Goal: Task Accomplishment & Management: Use online tool/utility

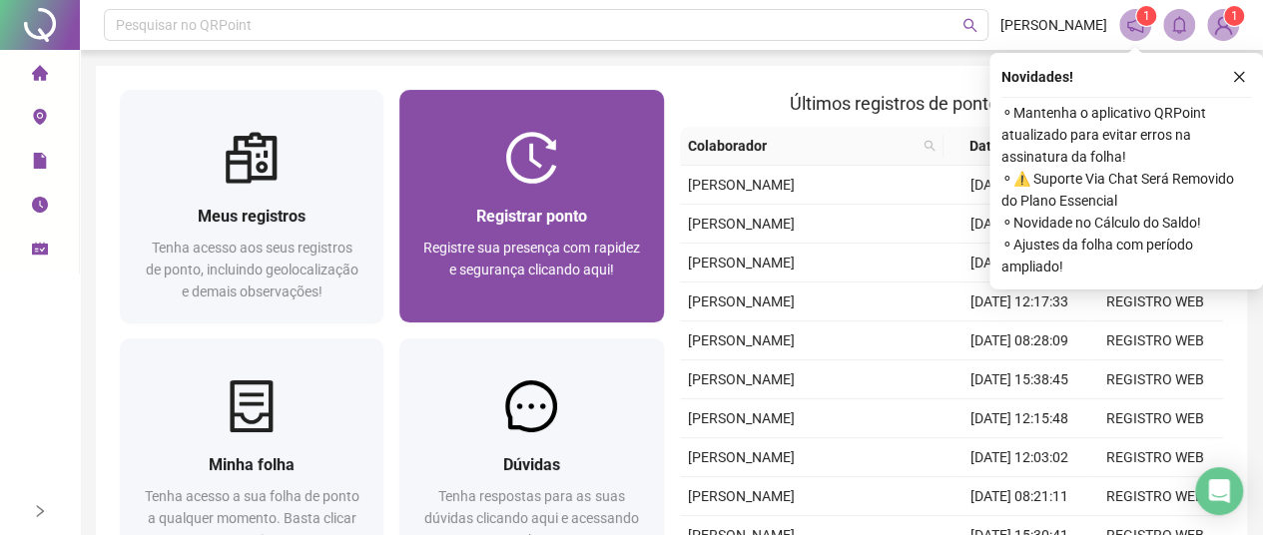
click at [530, 155] on img at bounding box center [531, 158] width 52 height 52
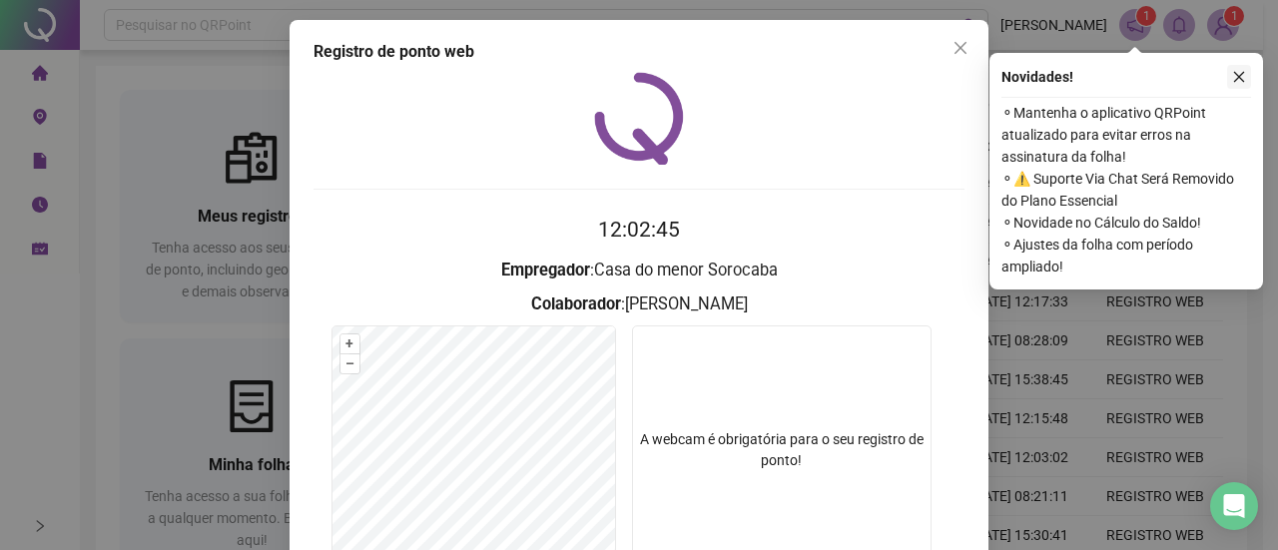
click at [1240, 72] on icon "close" at bounding box center [1239, 77] width 14 height 14
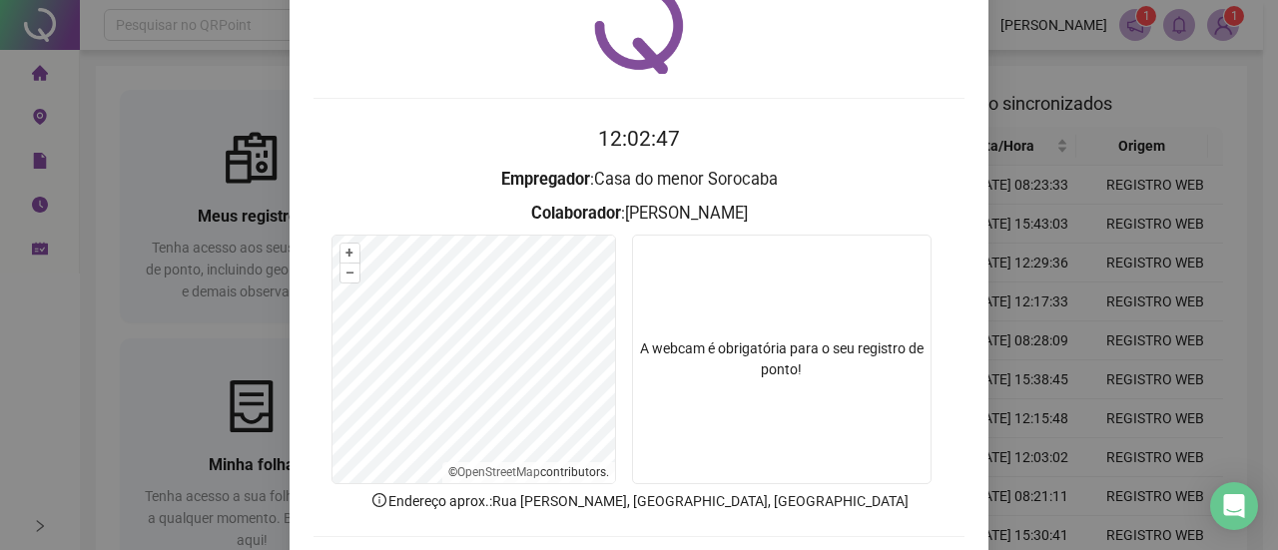
scroll to position [184, 0]
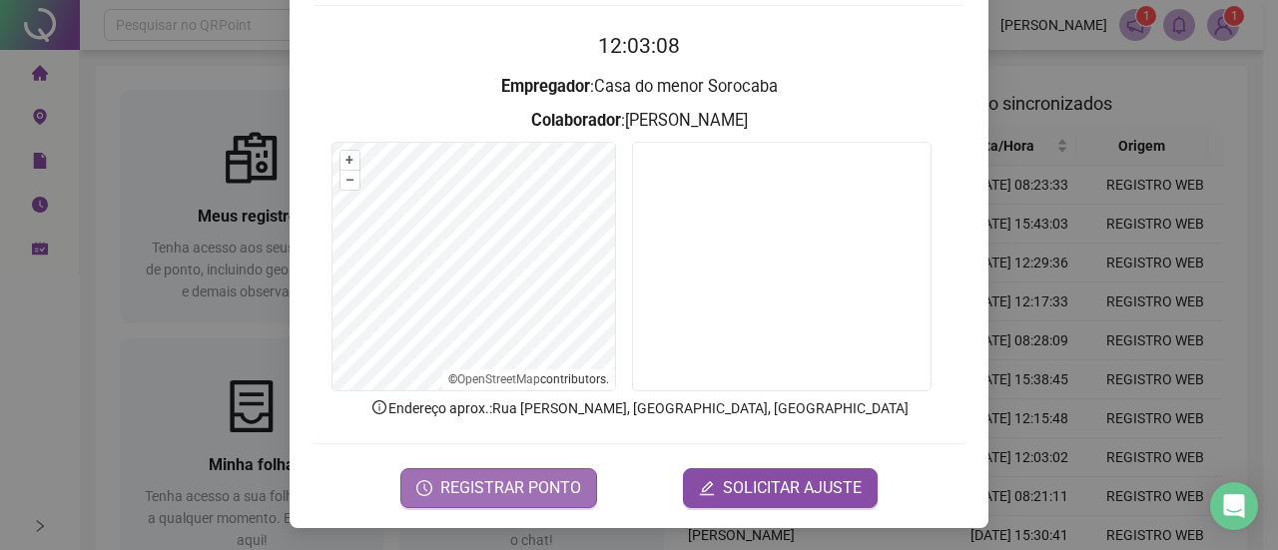
click at [529, 480] on span "REGISTRAR PONTO" at bounding box center [510, 488] width 141 height 24
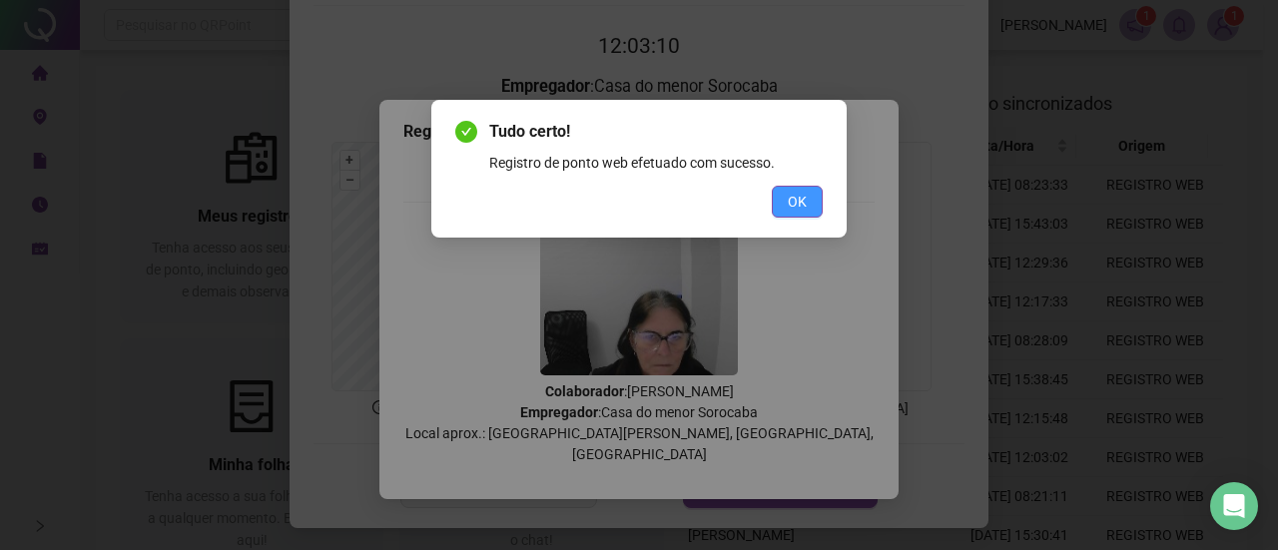
click at [809, 192] on button "OK" at bounding box center [797, 202] width 51 height 32
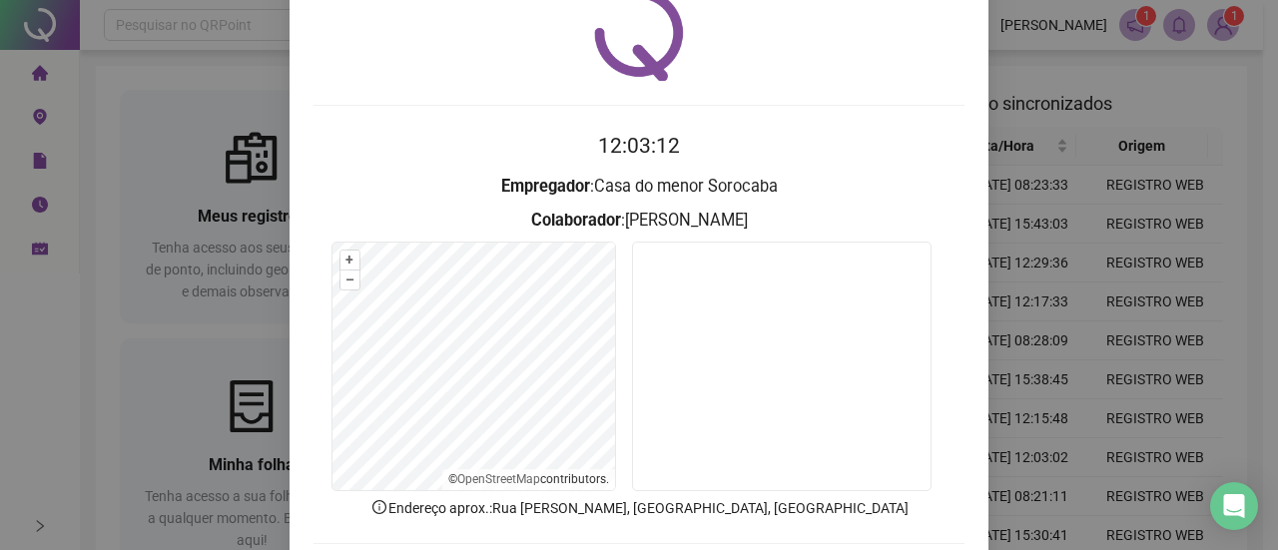
scroll to position [0, 0]
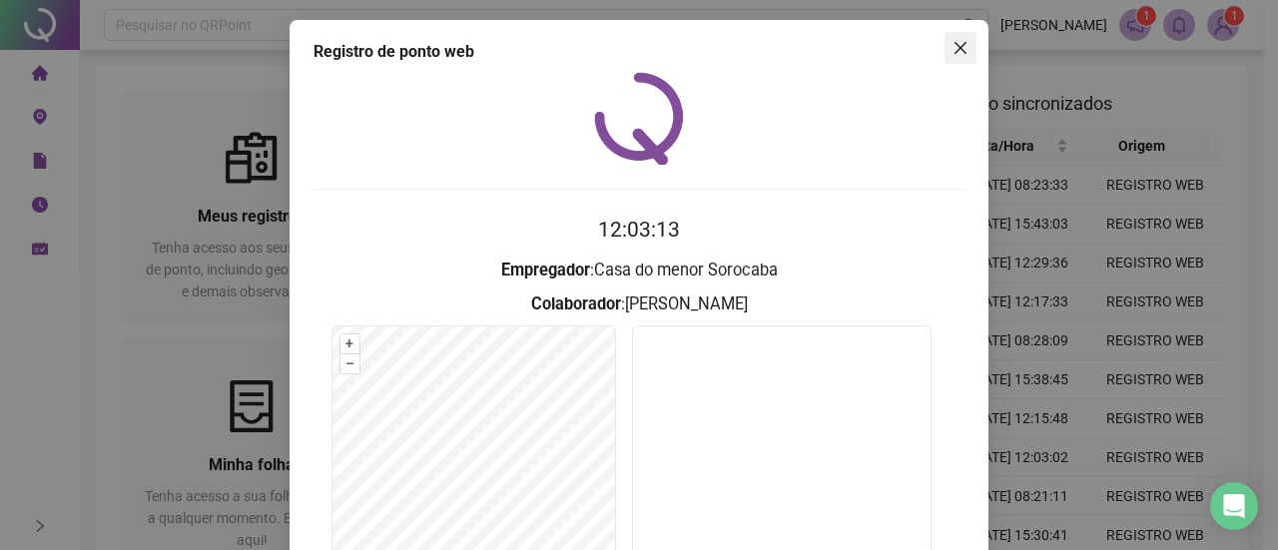
click at [955, 49] on icon "close" at bounding box center [961, 48] width 12 height 12
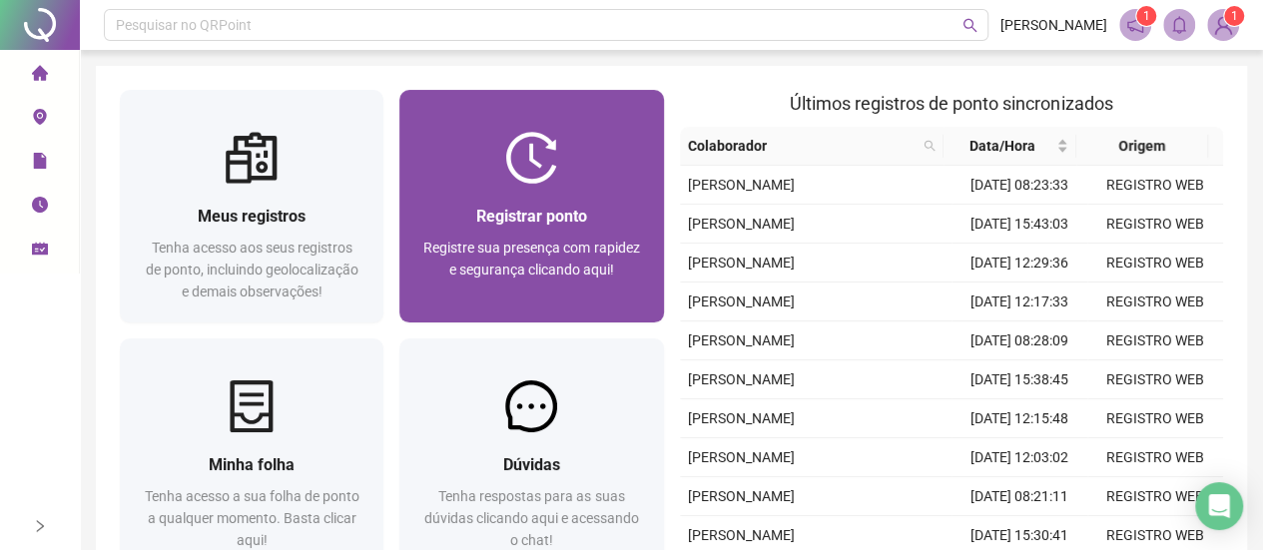
click at [543, 165] on img at bounding box center [531, 158] width 52 height 52
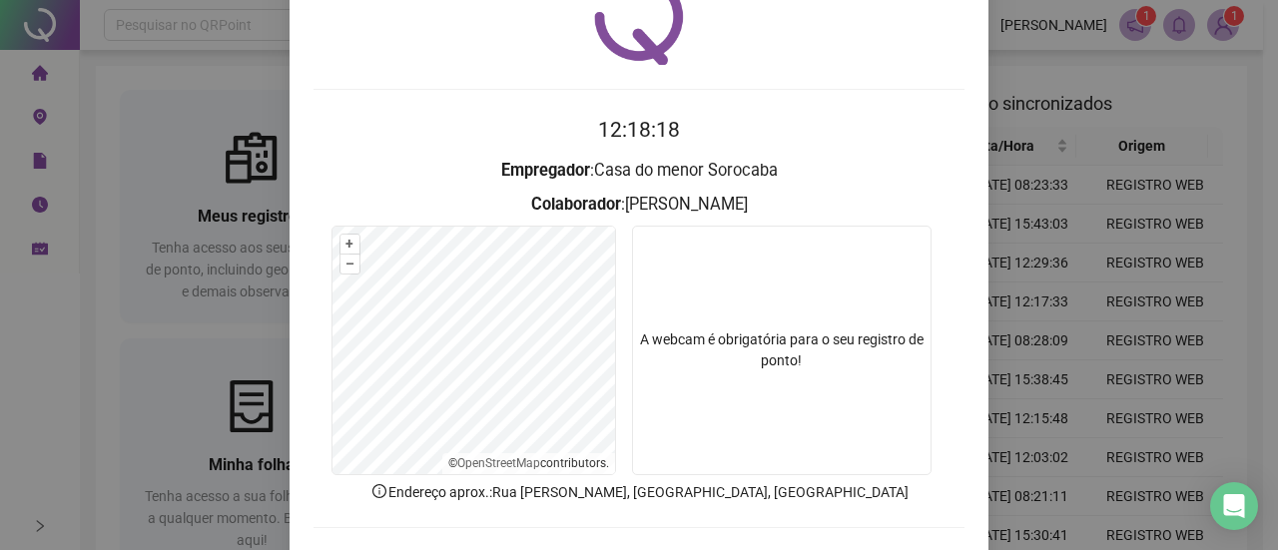
scroll to position [184, 0]
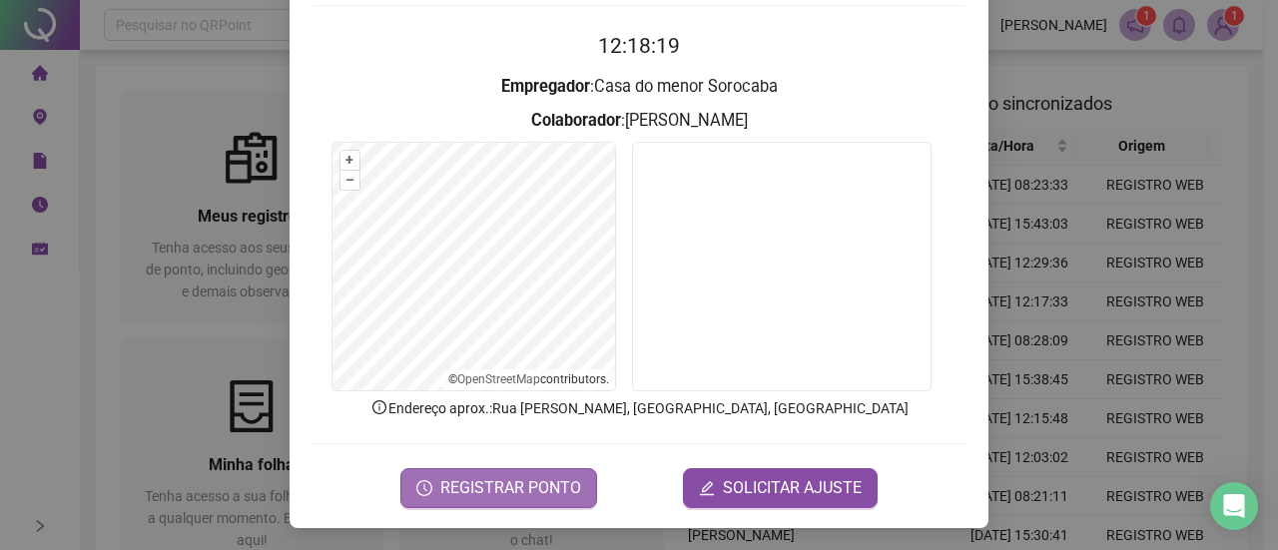
click at [555, 488] on span "REGISTRAR PONTO" at bounding box center [510, 488] width 141 height 24
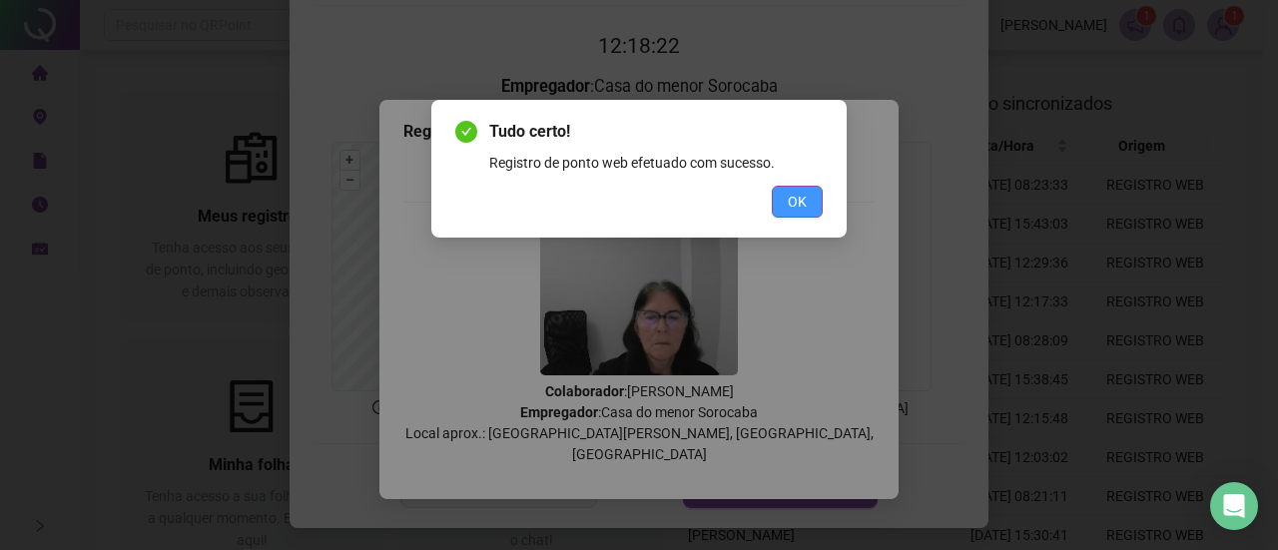
click at [801, 198] on span "OK" at bounding box center [797, 202] width 19 height 22
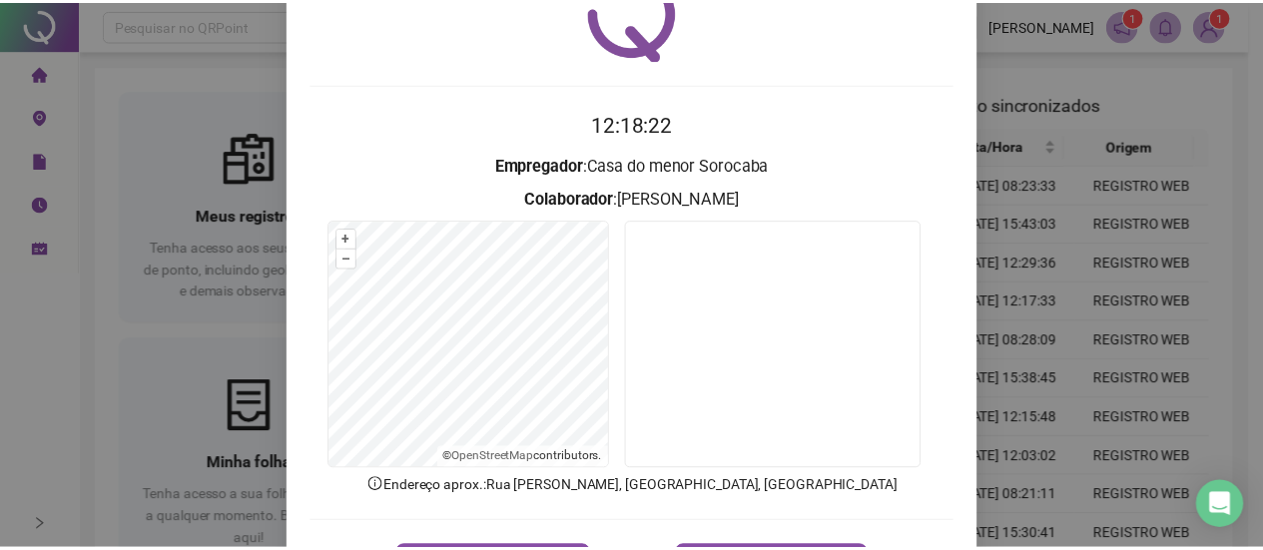
scroll to position [0, 0]
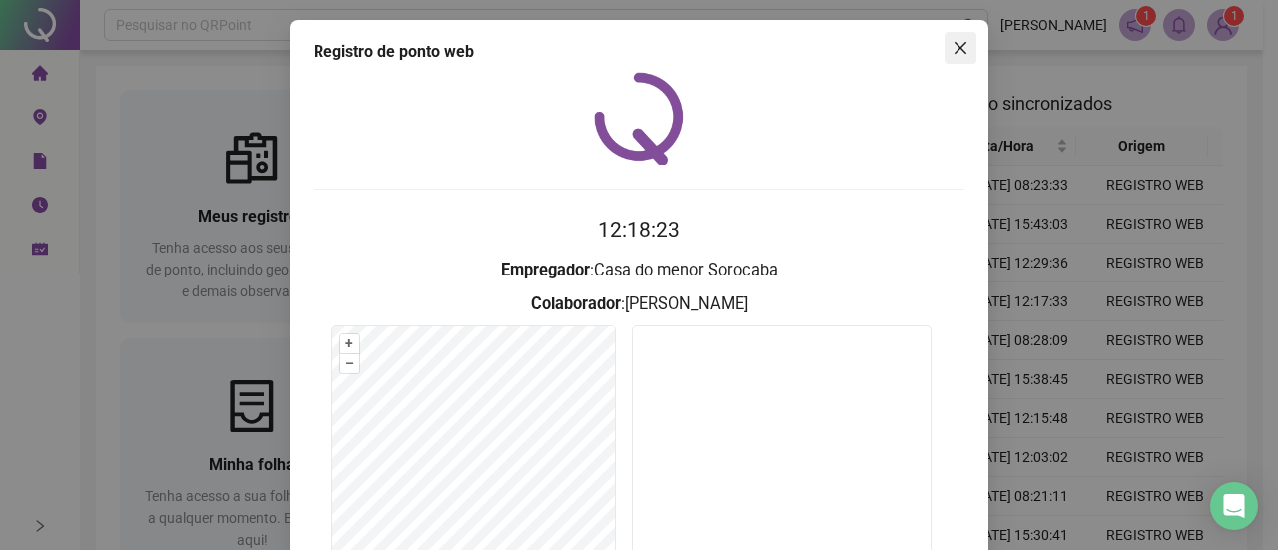
drag, startPoint x: 955, startPoint y: 37, endPoint x: 997, endPoint y: 31, distance: 42.4
click at [956, 37] on button "Close" at bounding box center [961, 48] width 32 height 32
